Goal: Information Seeking & Learning: Learn about a topic

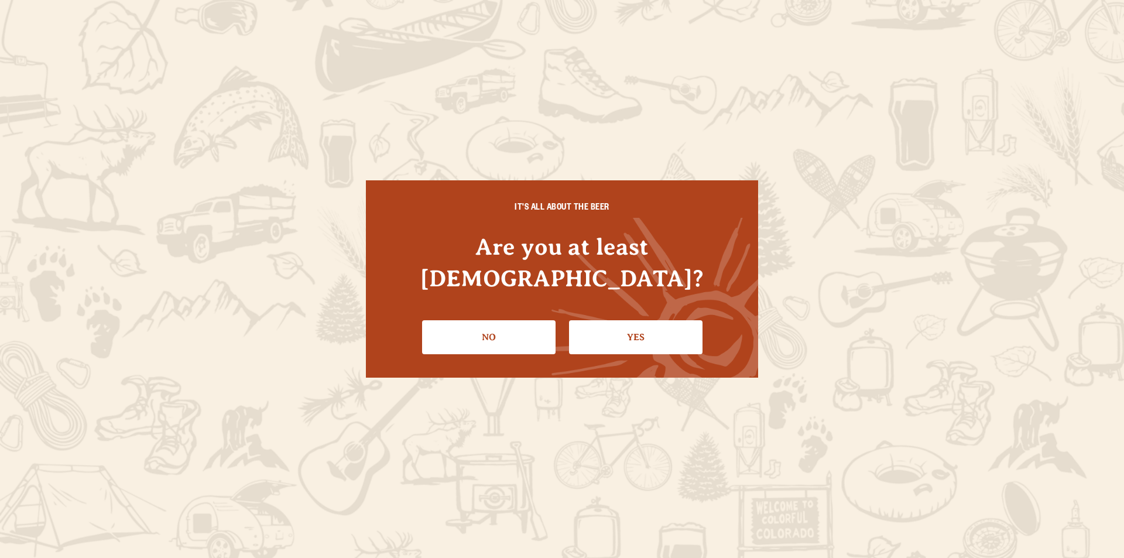
click at [603, 331] on link "Yes" at bounding box center [636, 337] width 134 height 34
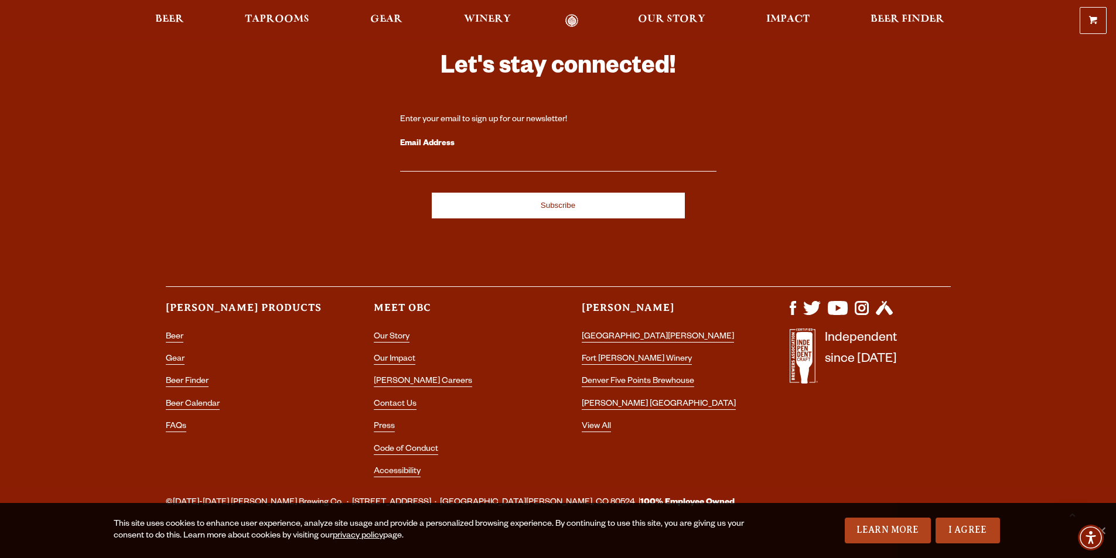
scroll to position [3414, 0]
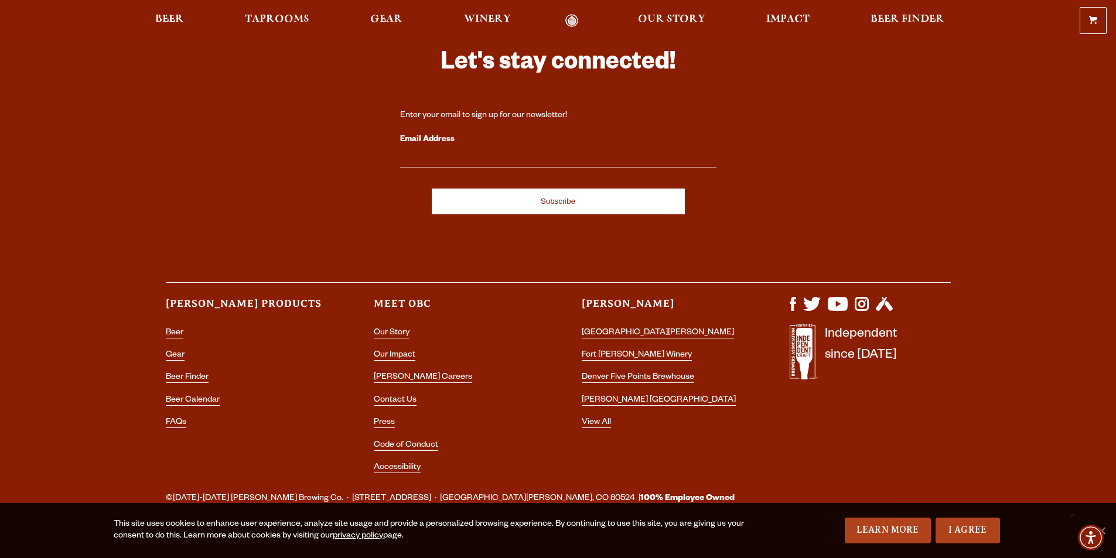
click at [389, 326] on li "Our Story" at bounding box center [454, 333] width 161 height 15
click at [395, 329] on link "Our Story" at bounding box center [392, 334] width 36 height 11
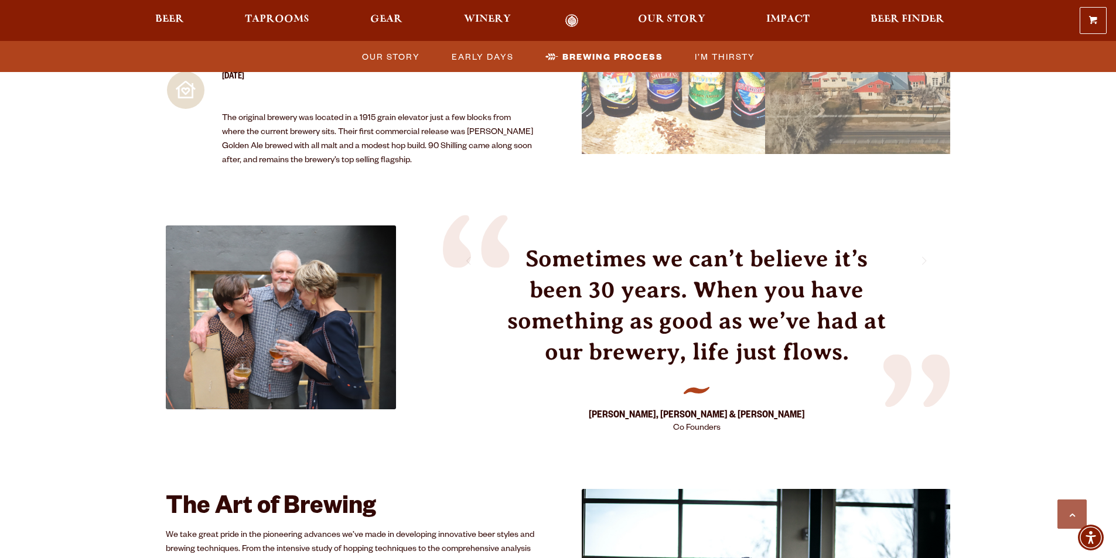
scroll to position [1581, 0]
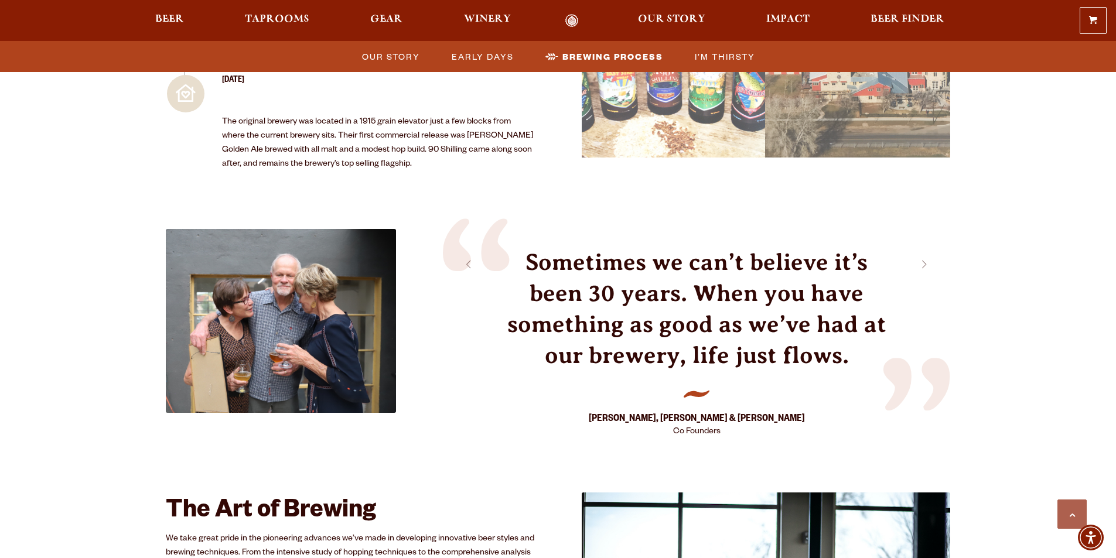
click at [688, 413] on strong "Doug, Wynne & Corkie" at bounding box center [697, 419] width 216 height 13
click at [691, 428] on span "Co Founders" at bounding box center [696, 432] width 47 height 9
click at [687, 413] on strong "Doug, Wynne & Corkie" at bounding box center [697, 419] width 216 height 13
click at [686, 413] on strong "Doug, Wynne & Corkie" at bounding box center [697, 419] width 216 height 13
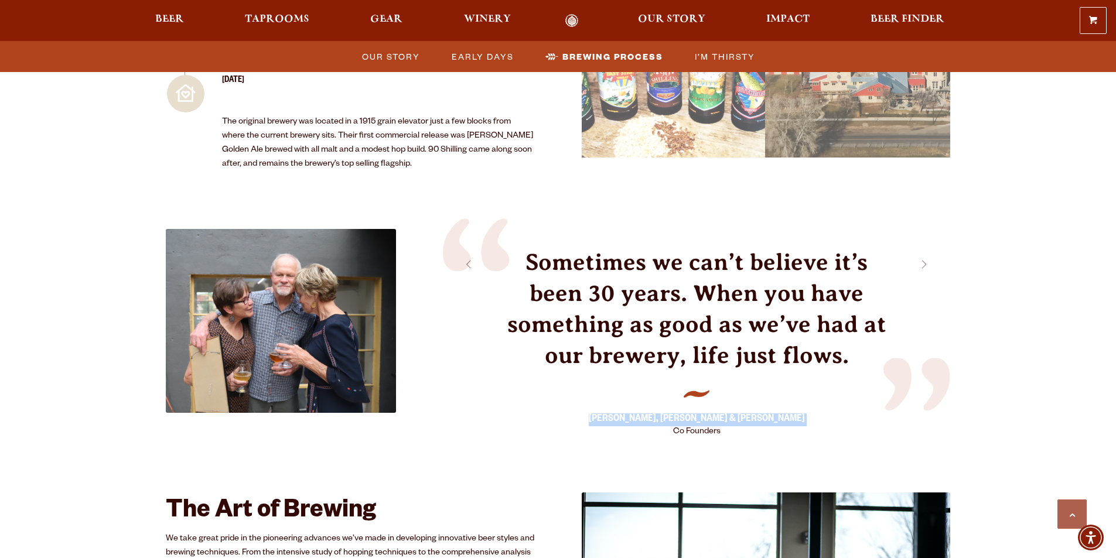
click at [686, 413] on strong "Doug, Wynne & Corkie" at bounding box center [697, 419] width 216 height 13
click at [686, 428] on span "Co Founders" at bounding box center [696, 432] width 47 height 9
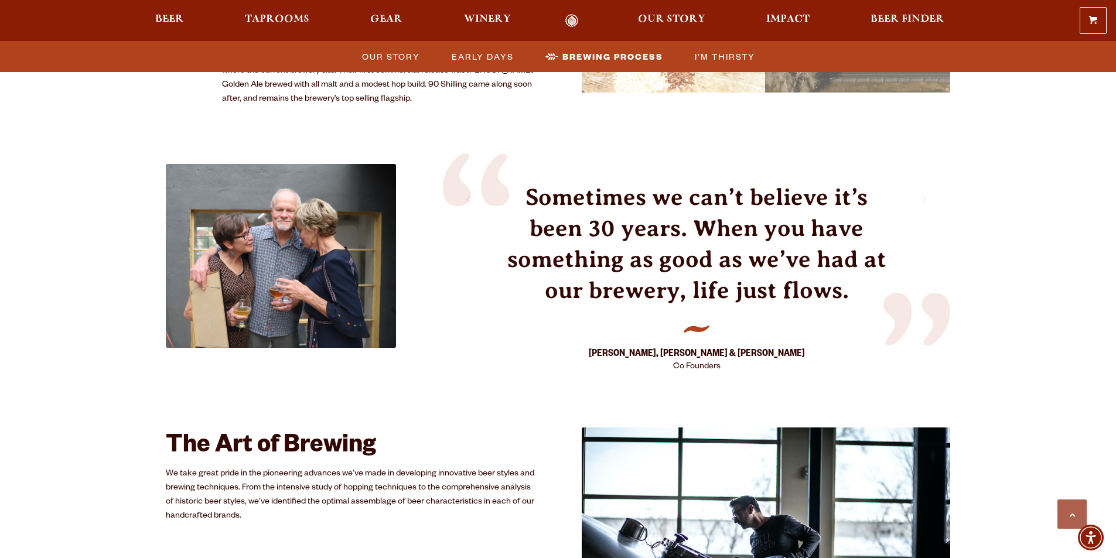
scroll to position [1640, 0]
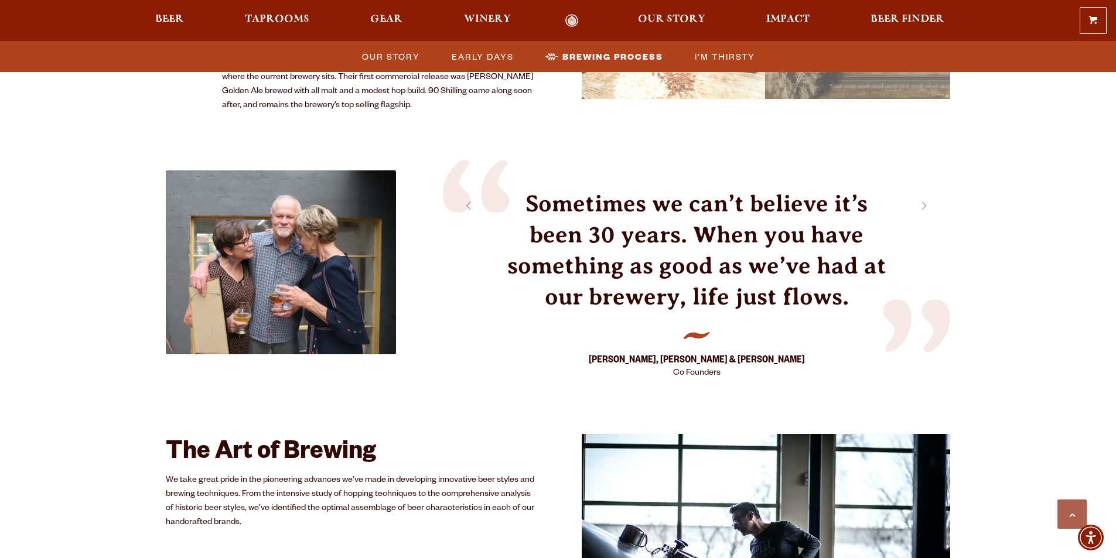
click at [700, 330] on div "Doug, Wynne & Corkie Co Founders" at bounding box center [697, 355] width 216 height 50
click at [694, 369] on span "Co Founders" at bounding box center [696, 373] width 47 height 9
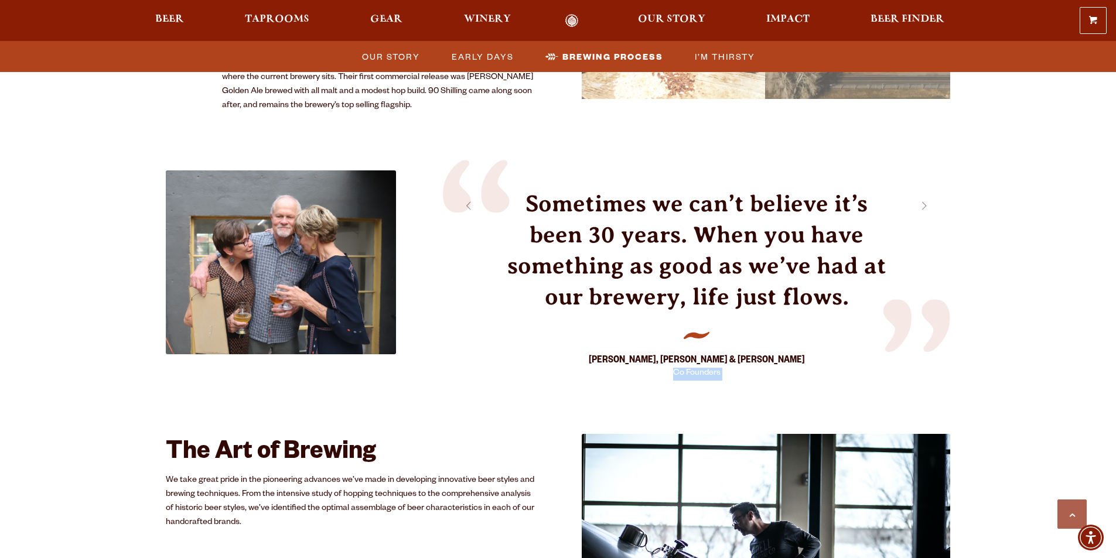
click at [694, 369] on span "Co Founders" at bounding box center [696, 373] width 47 height 9
click at [688, 355] on strong "Doug, Wynne & Corkie" at bounding box center [697, 361] width 216 height 13
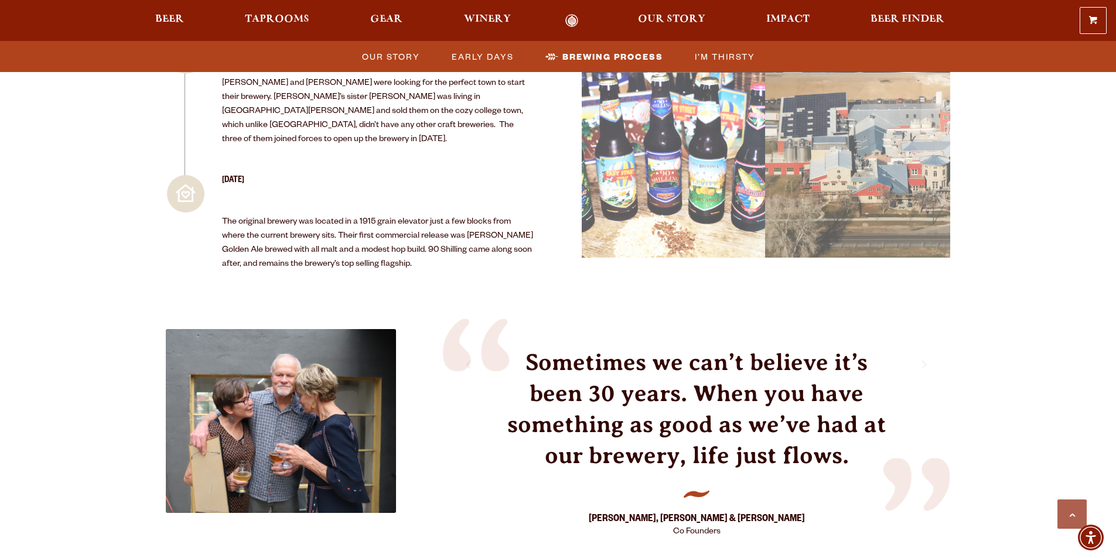
scroll to position [1464, 0]
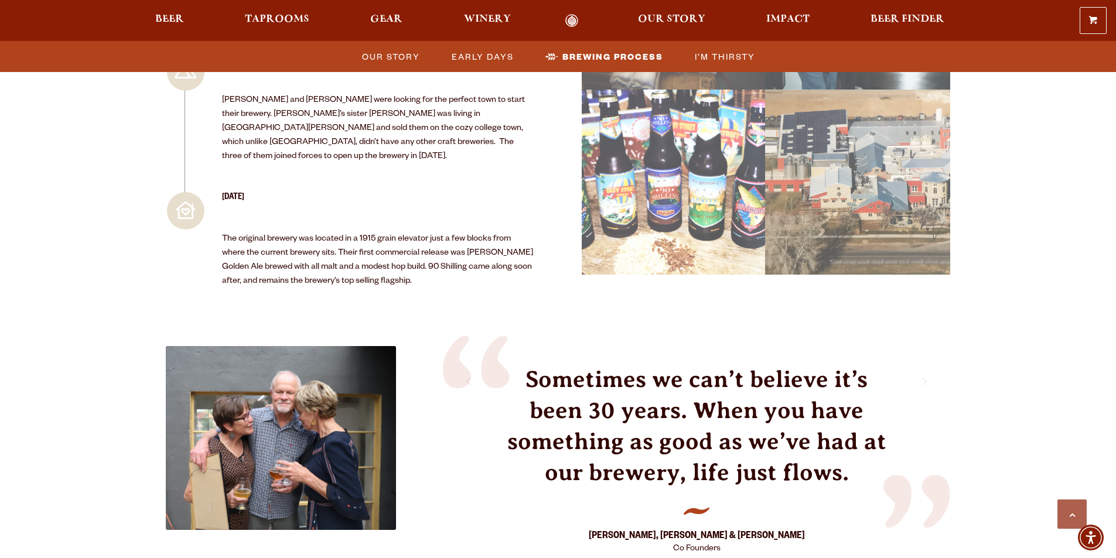
click at [330, 346] on img at bounding box center [281, 438] width 230 height 184
click at [650, 364] on p "Sometimes we can’t believe it’s been 30 years. When you have something as good …" at bounding box center [696, 426] width 391 height 125
click at [651, 364] on p "Sometimes we can’t believe it’s been 30 years. When you have something as good …" at bounding box center [696, 426] width 391 height 125
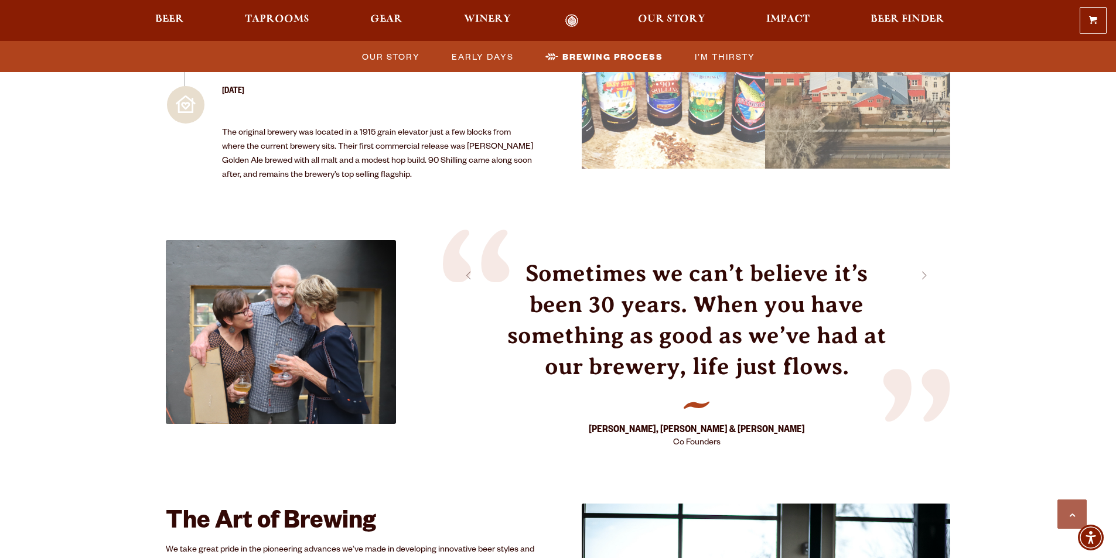
scroll to position [1698, 0]
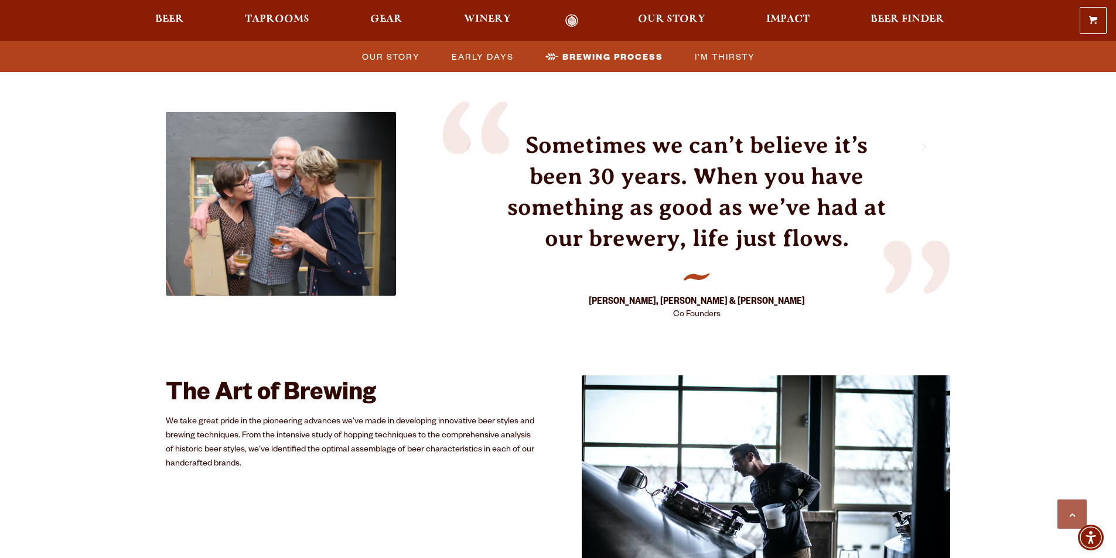
click at [223, 381] on h2 "The Art of Brewing" at bounding box center [350, 395] width 369 height 28
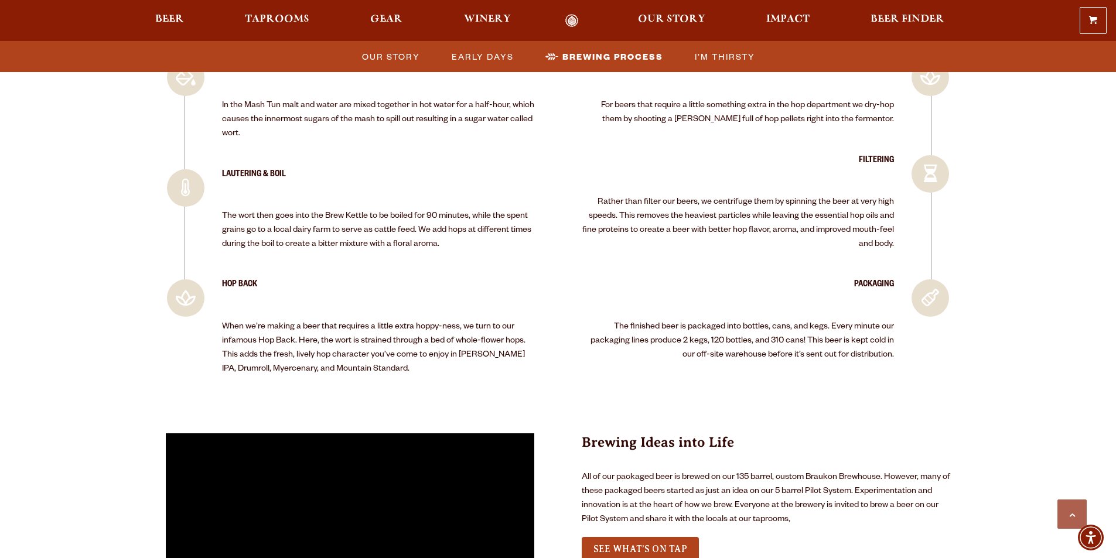
scroll to position [2636, 0]
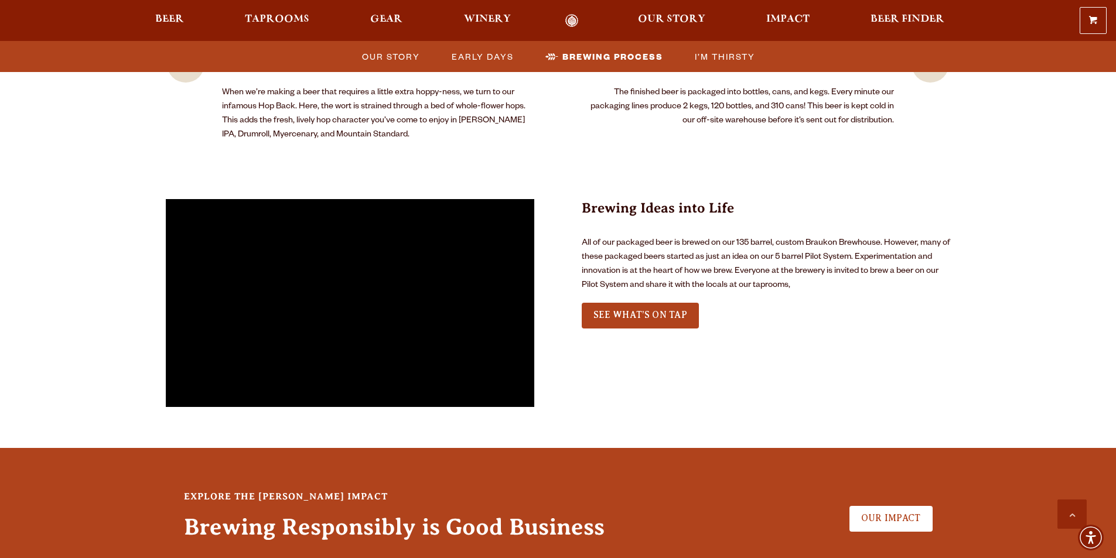
click at [647, 301] on div "See What’s on tap" at bounding box center [641, 315] width 118 height 29
click at [702, 220] on div "Brewing Ideas into Life All of our packaged beer is brewed on our 135 barrel, c…" at bounding box center [766, 268] width 369 height 138
click at [676, 303] on link "See What’s on tap" at bounding box center [641, 316] width 118 height 26
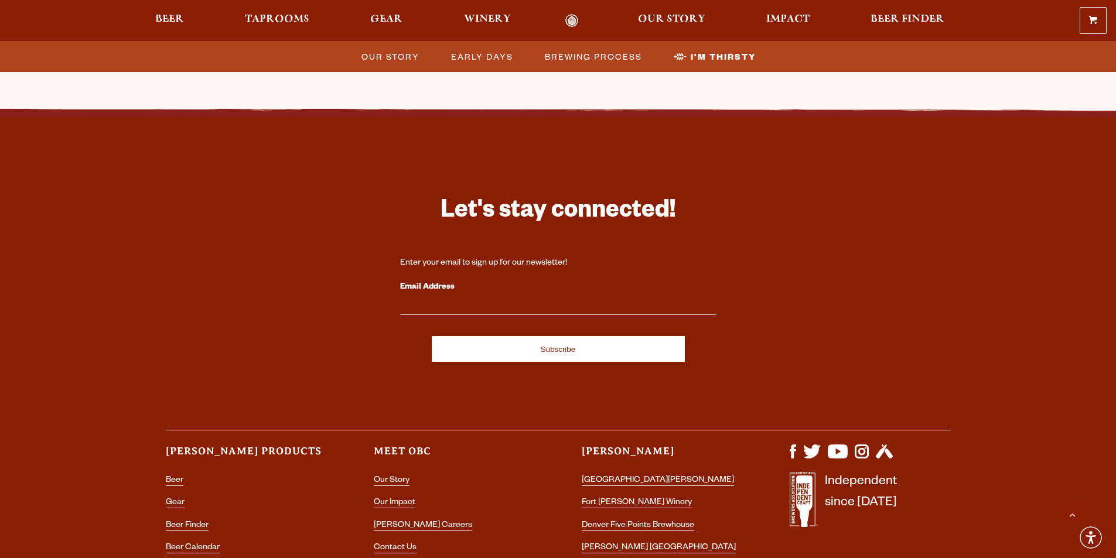
scroll to position [3879, 0]
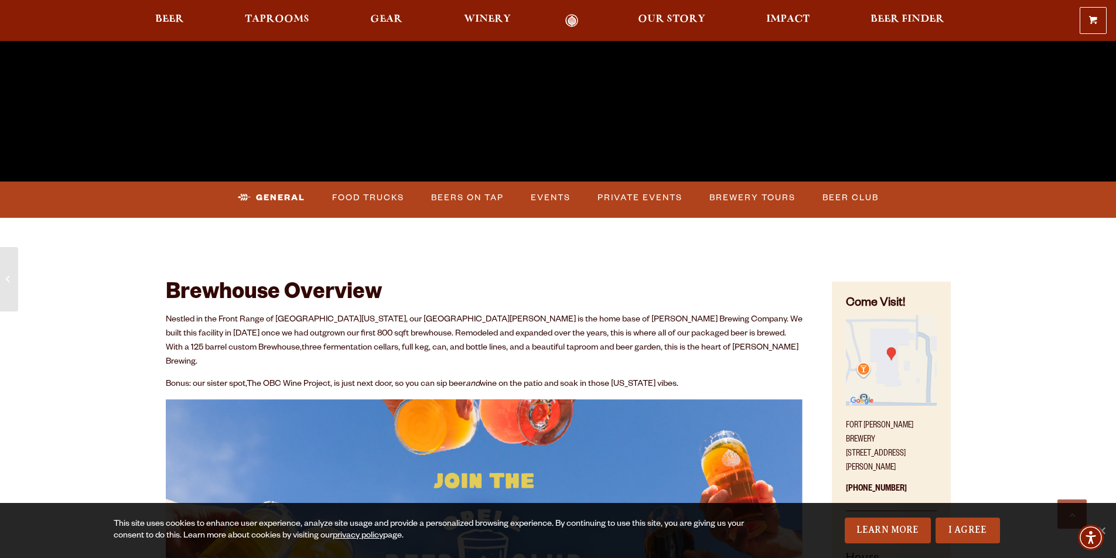
scroll to position [469, 0]
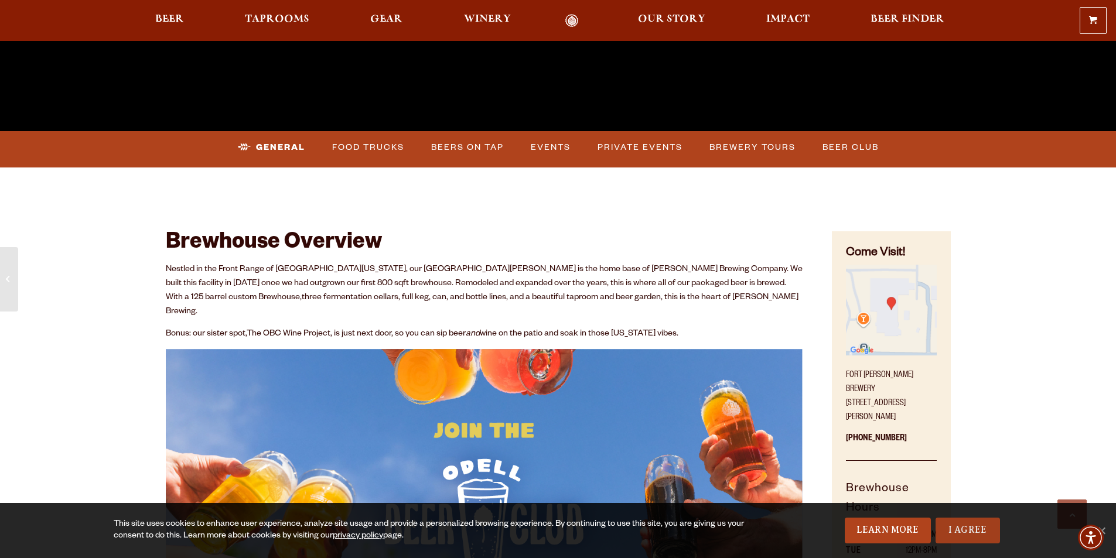
click at [978, 522] on link "I Agree" at bounding box center [967, 531] width 64 height 26
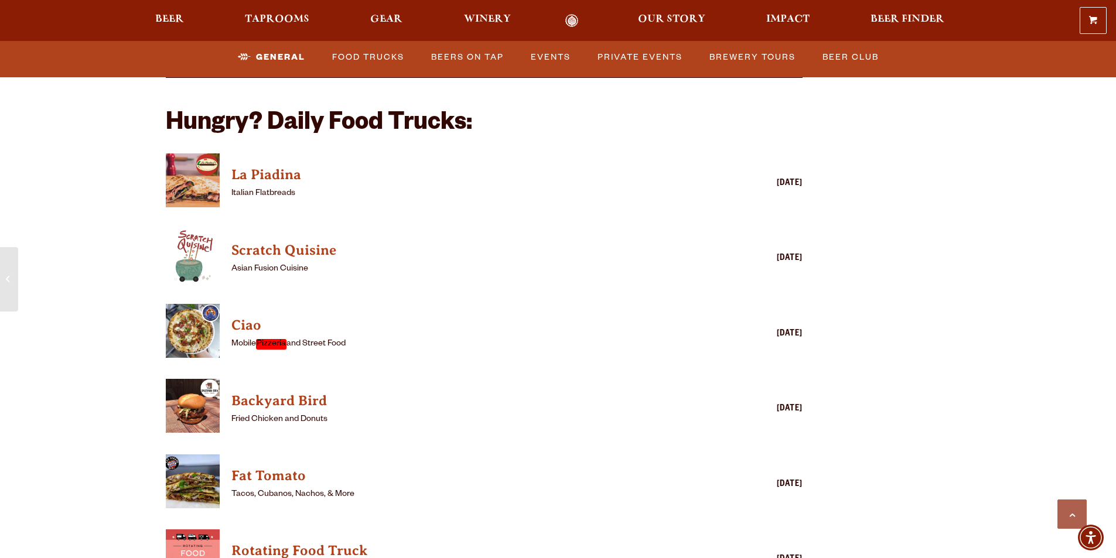
scroll to position [3045, 0]
